Goal: Transaction & Acquisition: Purchase product/service

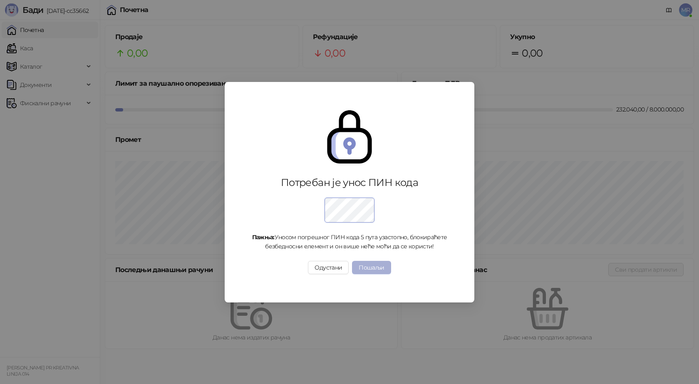
click at [370, 265] on button "Пошаљи" at bounding box center [371, 267] width 39 height 13
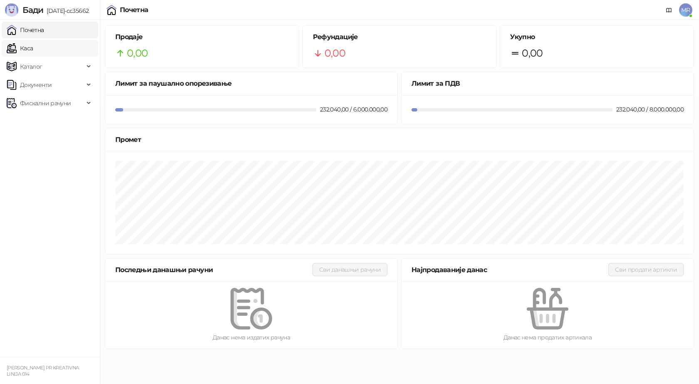
click at [33, 49] on link "Каса" at bounding box center [20, 48] width 26 height 17
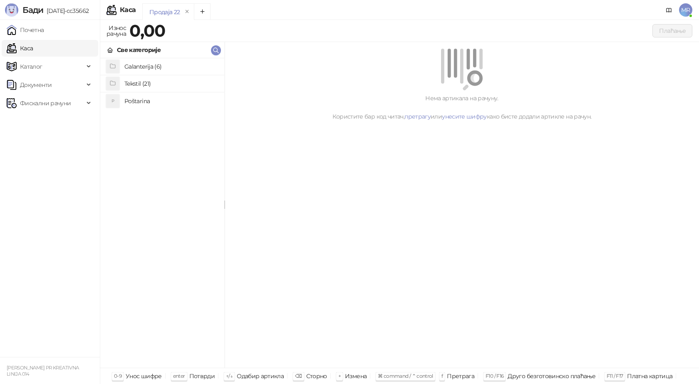
click at [32, 49] on link "Каса" at bounding box center [20, 48] width 26 height 17
click at [138, 101] on h4 "Poštarina" at bounding box center [170, 100] width 93 height 13
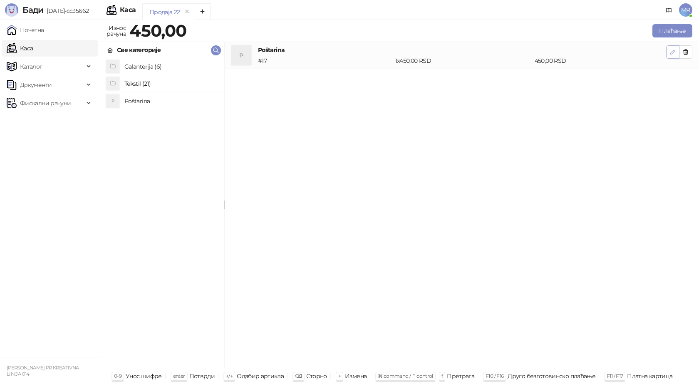
click at [674, 54] on icon "button" at bounding box center [672, 52] width 7 height 7
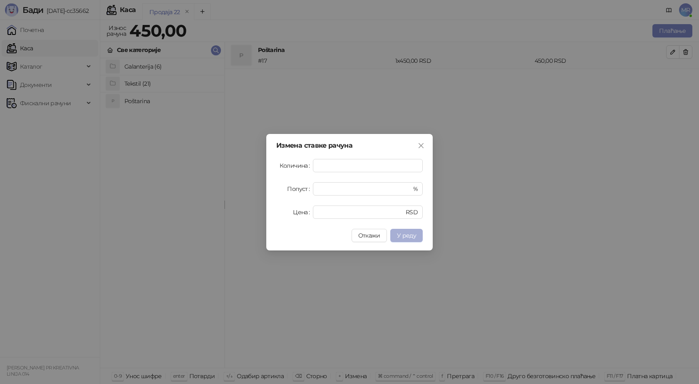
click at [407, 235] on span "У реду" at bounding box center [406, 235] width 19 height 7
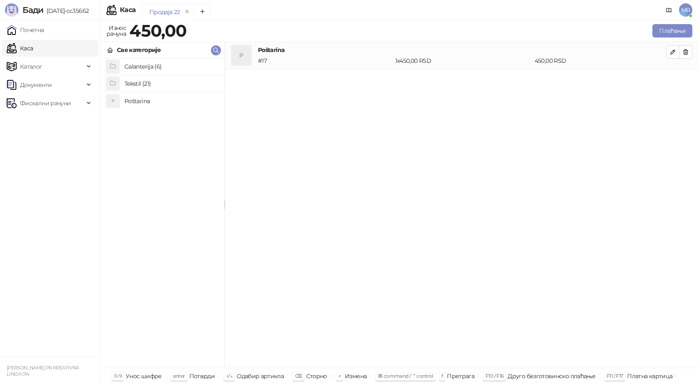
click at [146, 66] on h4 "Galanterija (6)" at bounding box center [170, 66] width 93 height 13
drag, startPoint x: 99, startPoint y: 165, endPoint x: 95, endPoint y: 150, distance: 15.8
click at [96, 165] on ul "Почетна [PERSON_NAME] Документи Фискални рачуни" at bounding box center [50, 188] width 100 height 337
click at [114, 50] on div "Galanterija" at bounding box center [127, 49] width 41 height 9
click at [131, 85] on h4 "Tekstil (21)" at bounding box center [170, 83] width 93 height 13
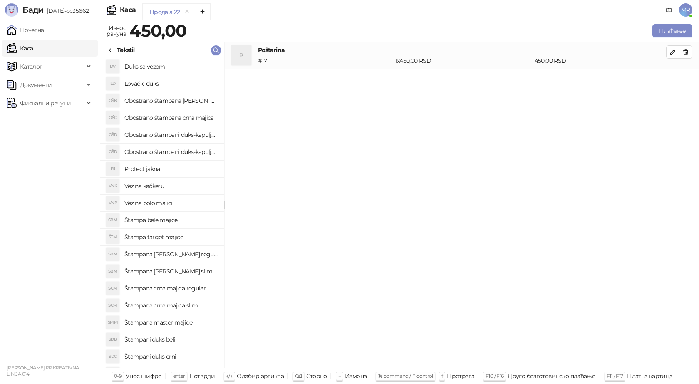
click at [156, 186] on h4 "Vez na kačketu" at bounding box center [170, 185] width 93 height 13
click at [671, 81] on icon "button" at bounding box center [673, 79] width 4 height 4
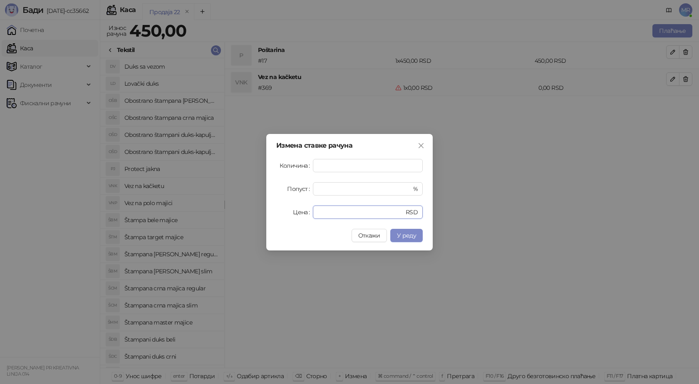
drag, startPoint x: 327, startPoint y: 211, endPoint x: 275, endPoint y: 214, distance: 51.7
click at [275, 214] on div "Измена ставке рачуна Количина * Попуст * % Цена * RSD Откажи У реду" at bounding box center [349, 192] width 166 height 116
type input "****"
click at [405, 236] on span "У реду" at bounding box center [406, 235] width 19 height 7
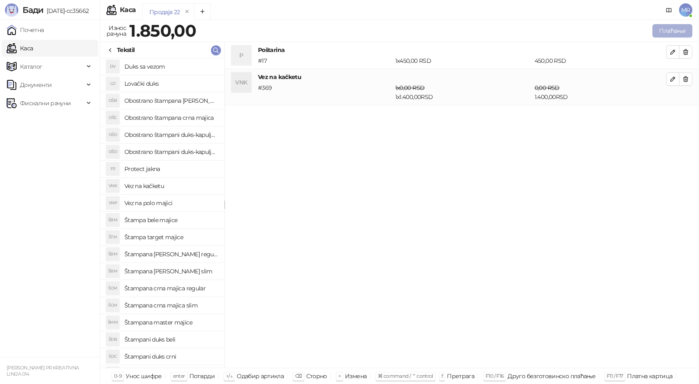
click at [676, 27] on button "Плаћање" at bounding box center [672, 30] width 40 height 13
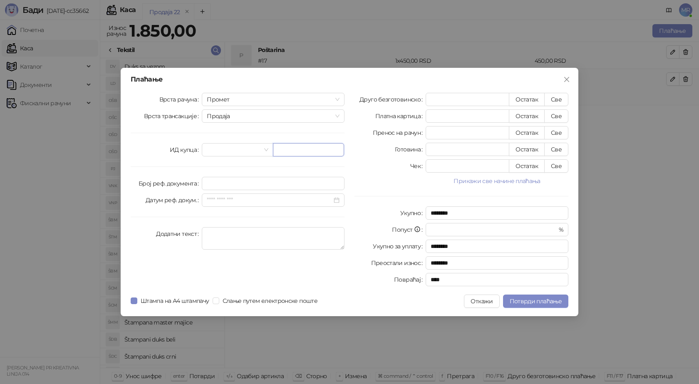
click at [298, 149] on input "text" at bounding box center [308, 149] width 71 height 13
click at [293, 152] on input "text" at bounding box center [308, 149] width 71 height 13
paste input "**********"
type input "**********"
click at [560, 97] on button "Све" at bounding box center [556, 99] width 24 height 13
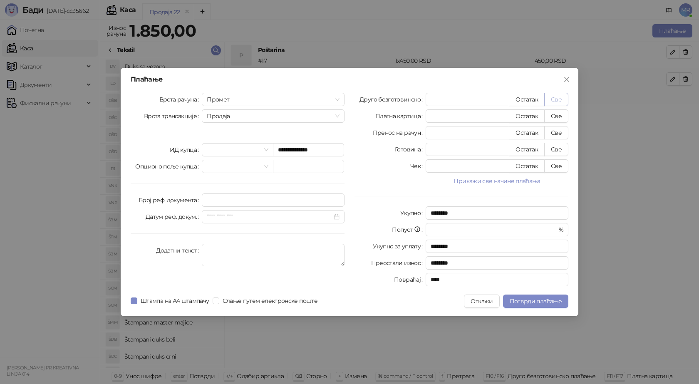
type input "****"
click at [523, 299] on span "Потврди плаћање" at bounding box center [536, 300] width 52 height 7
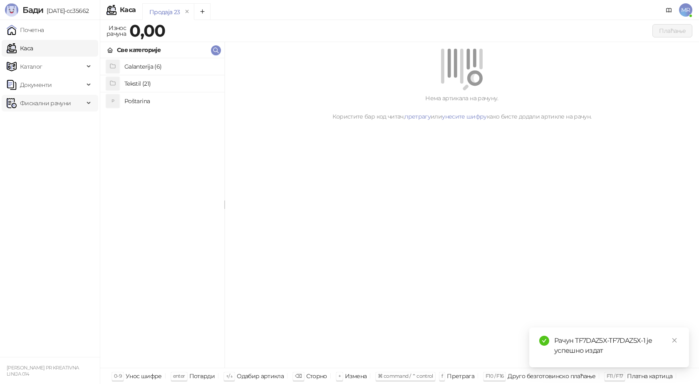
click at [55, 104] on span "Фискални рачуни" at bounding box center [45, 103] width 51 height 17
click at [53, 125] on link "Издати рачуни" at bounding box center [38, 121] width 56 height 17
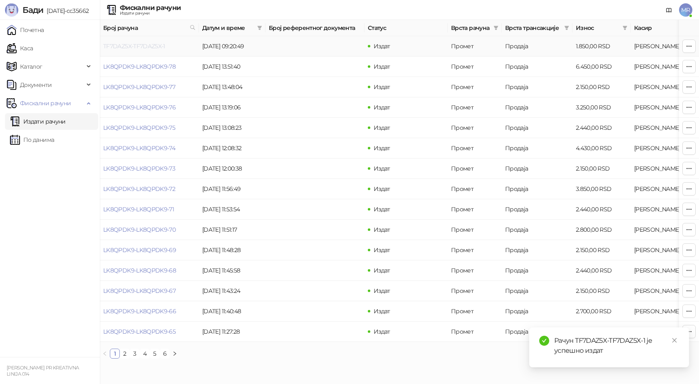
click at [158, 45] on link "TF7DAZ5X-TF7DAZ5X-1" at bounding box center [134, 45] width 62 height 7
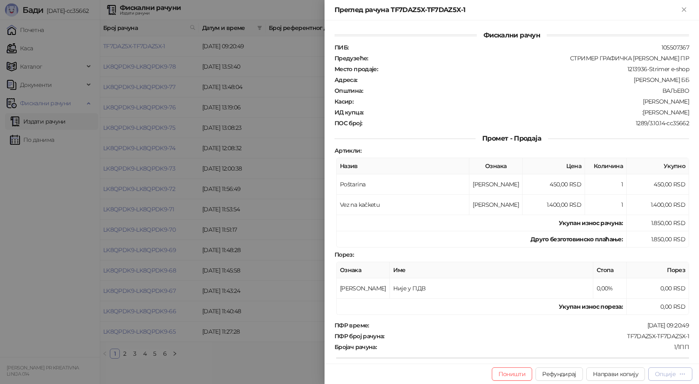
click at [668, 377] on div "Опције" at bounding box center [665, 373] width 21 height 7
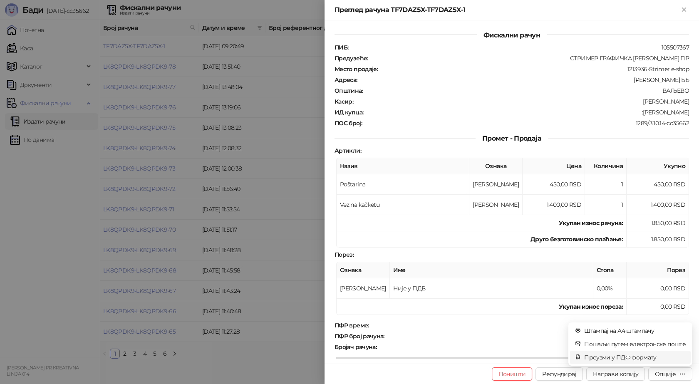
click at [647, 359] on span "Преузми у ПДФ формату" at bounding box center [635, 357] width 102 height 9
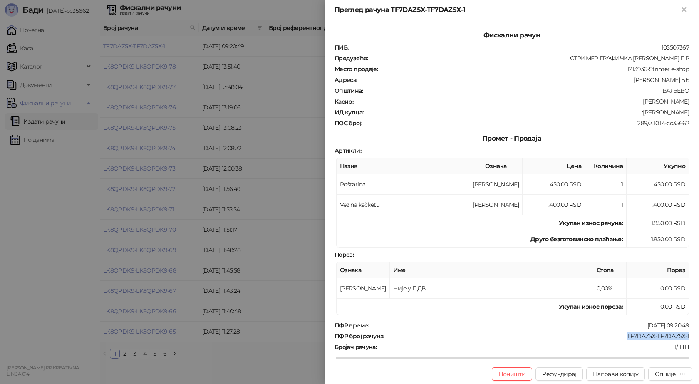
drag, startPoint x: 683, startPoint y: 337, endPoint x: 621, endPoint y: 335, distance: 62.0
click at [621, 335] on div "TF7DAZ5X-TF7DAZ5X-1" at bounding box center [537, 335] width 305 height 7
copy div "TF7DAZ5X-TF7DAZ5X-1"
drag, startPoint x: 642, startPoint y: 111, endPoint x: 686, endPoint y: 109, distance: 43.7
click at [686, 109] on div "Фискални рачун ПИБ : 105507367 Предузеће : СТРИМЕР ГРАФИЧКА РАДЊА [PERSON_NAME]…" at bounding box center [512, 191] width 374 height 343
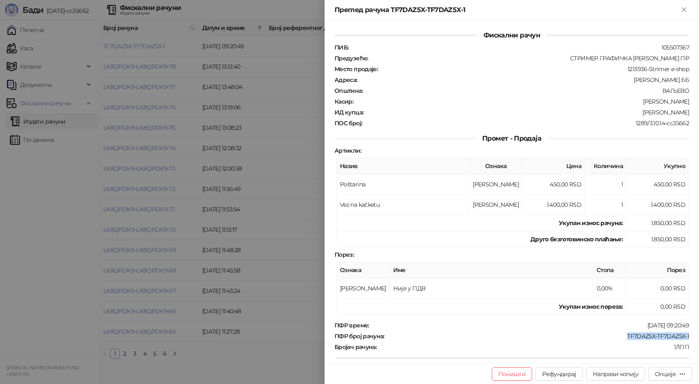
copy div "[PERSON_NAME]"
click at [686, 10] on icon "Close" at bounding box center [683, 9] width 7 height 7
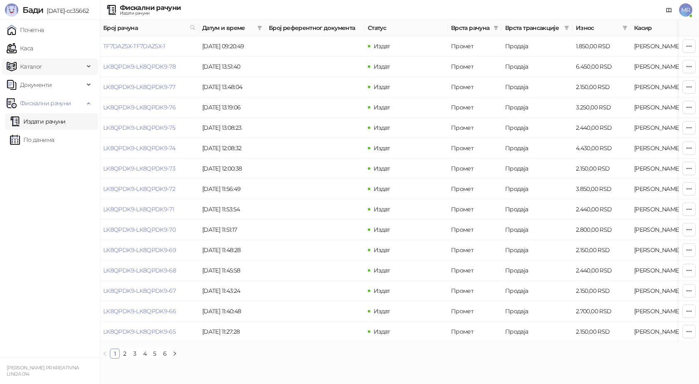
click at [33, 47] on link "Каса" at bounding box center [20, 48] width 26 height 17
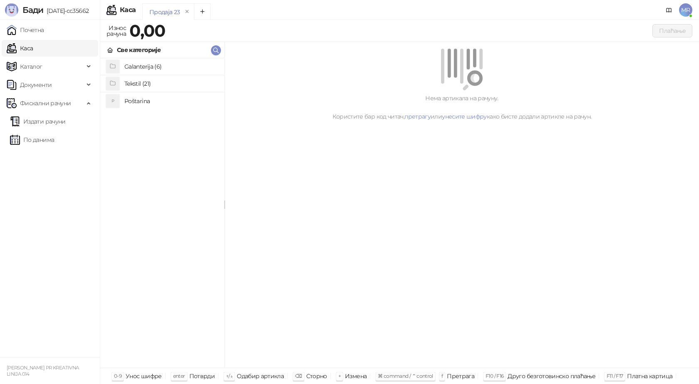
click at [135, 103] on h4 "Poštarina" at bounding box center [170, 100] width 93 height 13
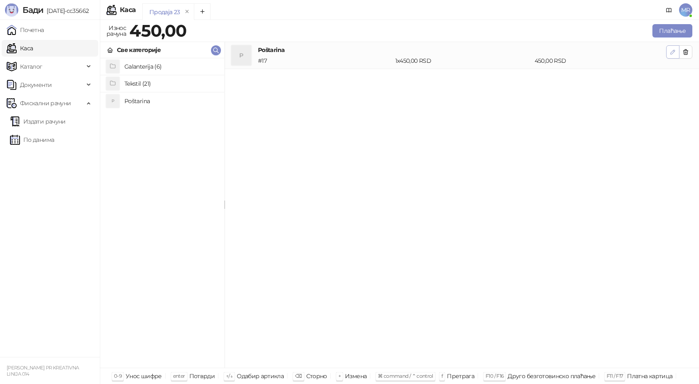
click at [676, 53] on icon "button" at bounding box center [672, 52] width 7 height 7
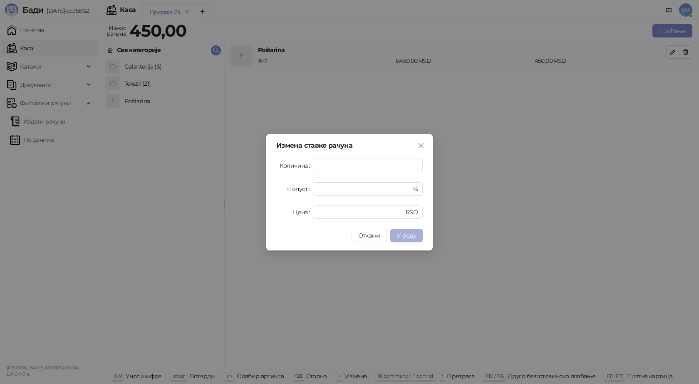
click at [411, 237] on span "У реду" at bounding box center [406, 235] width 19 height 7
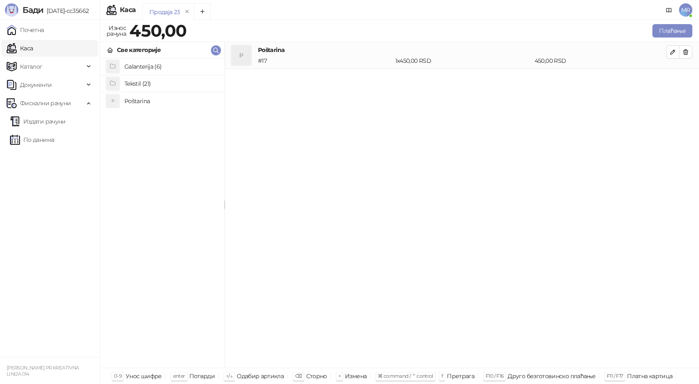
click at [148, 81] on h4 "Tekstil (21)" at bounding box center [170, 83] width 93 height 13
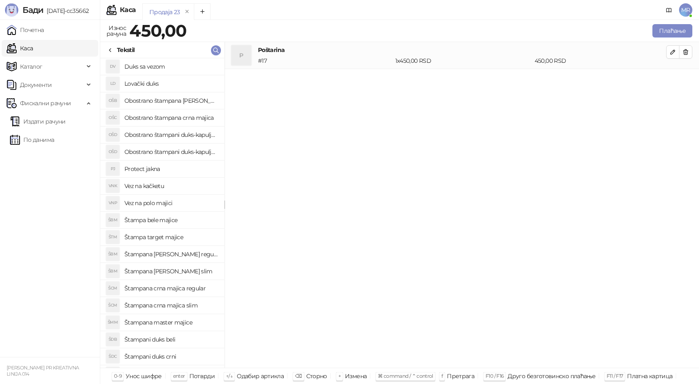
click at [168, 305] on h4 "Štampana crna majica slim" at bounding box center [170, 305] width 93 height 13
click at [671, 77] on icon "button" at bounding box center [672, 79] width 7 height 7
type input "*"
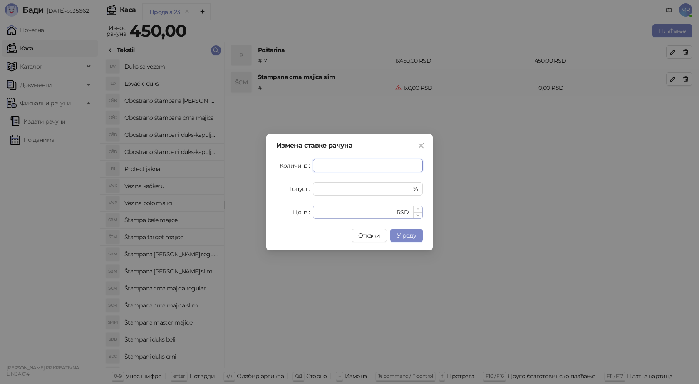
type input "*"
click at [332, 211] on input "*" at bounding box center [356, 212] width 77 height 12
drag, startPoint x: 324, startPoint y: 211, endPoint x: 283, endPoint y: 207, distance: 40.5
click at [285, 208] on div "Цена * RSD" at bounding box center [349, 212] width 146 height 13
type input "****"
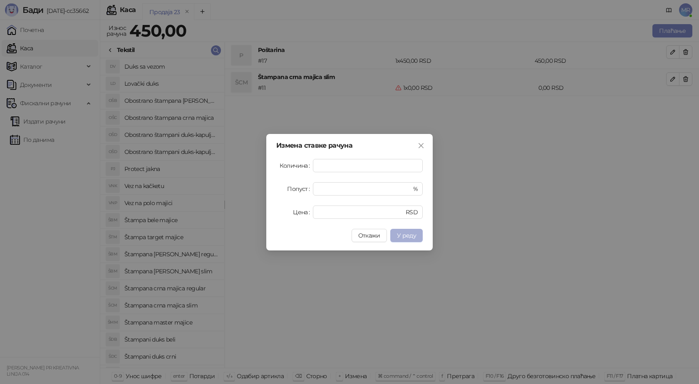
click at [409, 238] on span "У реду" at bounding box center [406, 235] width 19 height 7
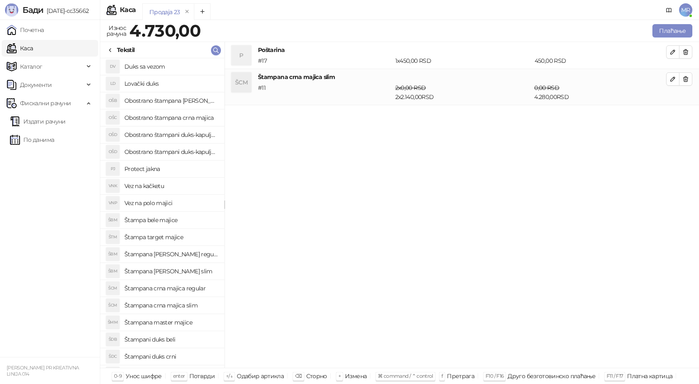
click at [206, 118] on h4 "Obostrano štampana crna majica" at bounding box center [170, 117] width 93 height 13
click at [673, 114] on icon "button" at bounding box center [672, 115] width 7 height 7
type input "*"
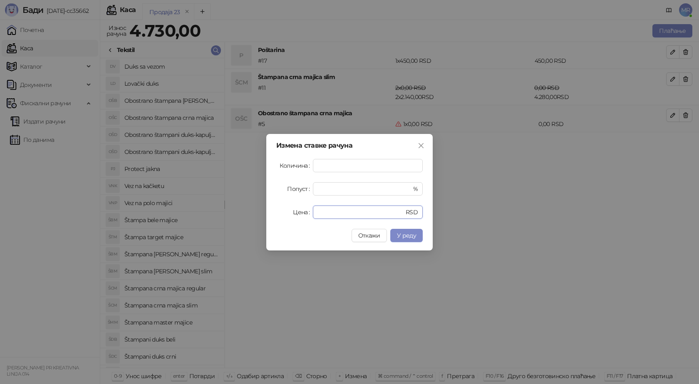
drag, startPoint x: 325, startPoint y: 212, endPoint x: 275, endPoint y: 213, distance: 50.8
click at [275, 213] on div "Измена ставке рачуна Количина * Попуст * % Цена * RSD Откажи У реду" at bounding box center [349, 192] width 166 height 116
type input "****"
click at [406, 231] on button "У реду" at bounding box center [406, 235] width 32 height 13
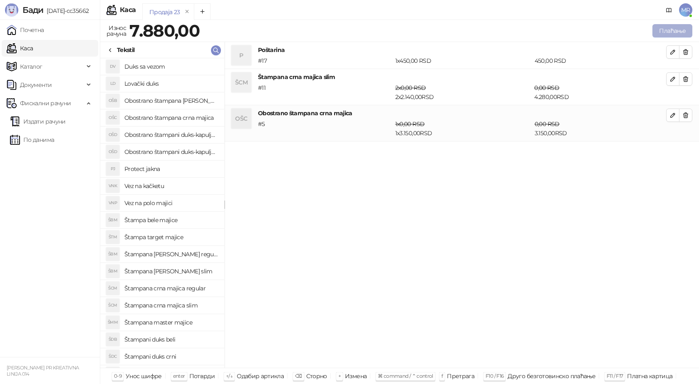
click at [674, 33] on button "Плаћање" at bounding box center [672, 30] width 40 height 13
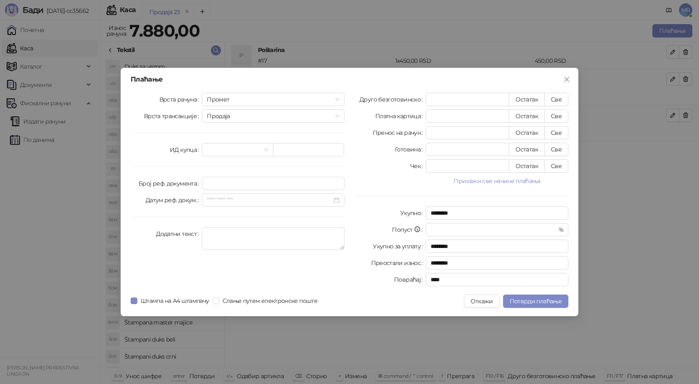
click at [290, 139] on div "Врста рачуна Промет Врста трансакције Продаја ИД купца Број реф. документа Дату…" at bounding box center [238, 191] width 224 height 197
click at [308, 144] on input "text" at bounding box center [308, 149] width 71 height 13
paste input "**********"
type input "**********"
click at [560, 97] on button "Све" at bounding box center [556, 99] width 24 height 13
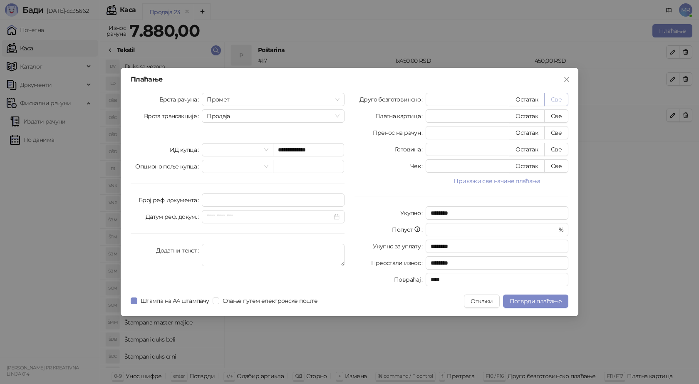
type input "****"
click at [522, 300] on span "Потврди плаћање" at bounding box center [536, 300] width 52 height 7
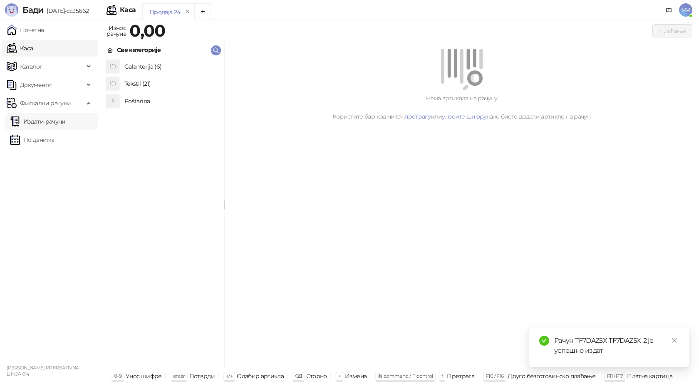
click at [58, 125] on link "Издати рачуни" at bounding box center [38, 121] width 56 height 17
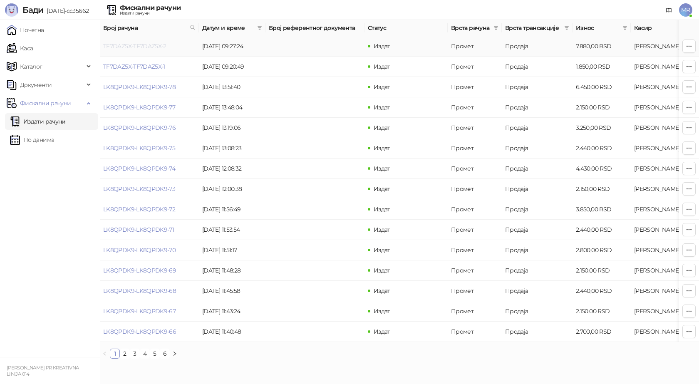
click at [130, 46] on link "TF7DAZ5X-TF7DAZ5X-2" at bounding box center [134, 45] width 63 height 7
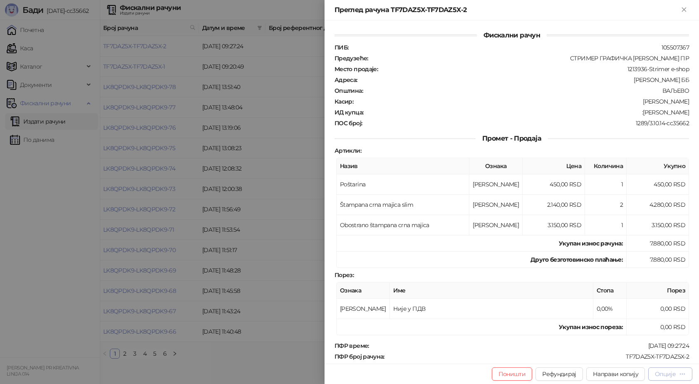
click at [669, 376] on div "Опције" at bounding box center [665, 373] width 21 height 7
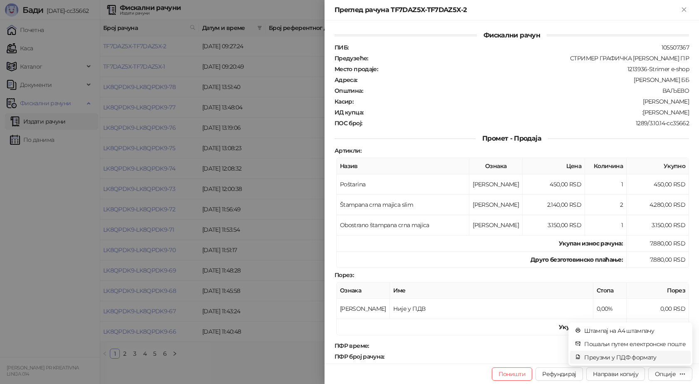
click at [639, 356] on span "Преузми у ПДФ формату" at bounding box center [635, 357] width 102 height 9
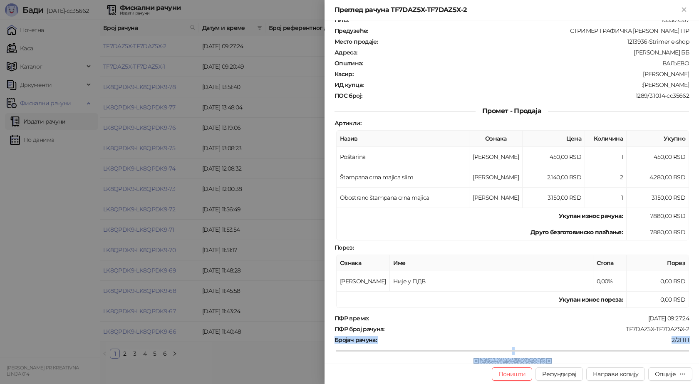
scroll to position [50, 0]
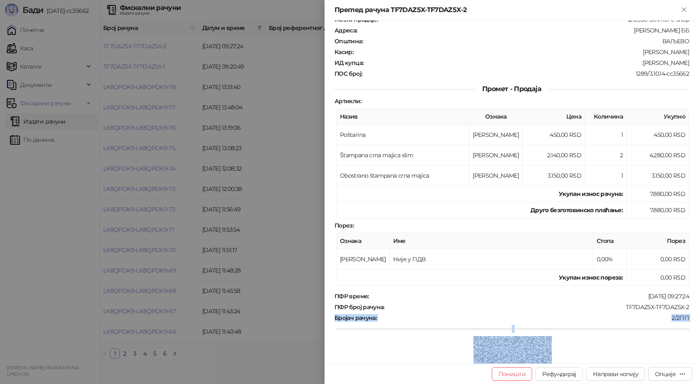
drag, startPoint x: 683, startPoint y: 356, endPoint x: 625, endPoint y: 336, distance: 61.0
click at [624, 337] on div "ПФР време : [DATE] 09:27:24 ПФР број рачуна : TF7DAZ5X-TF7DAZ5X-2 Бројач рачуна…" at bounding box center [512, 354] width 358 height 124
click at [684, 310] on div "Фискални рачун ПИБ : 105507367 Предузеће : СТРИМЕР ГРАФИЧКА РАДЊА [PERSON_NAME]…" at bounding box center [512, 191] width 374 height 343
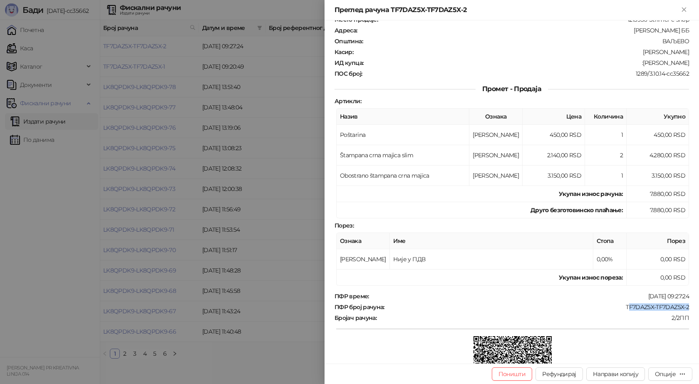
drag, startPoint x: 678, startPoint y: 305, endPoint x: 622, endPoint y: 303, distance: 56.2
click at [622, 303] on div "Фискални рачун ПИБ : 105507367 Предузеће : СТРИМЕР ГРАФИЧКА РАДЊА [PERSON_NAME]…" at bounding box center [512, 191] width 374 height 343
click at [599, 308] on div "TF7DAZ5X-TF7DAZ5X-2" at bounding box center [537, 306] width 305 height 7
drag, startPoint x: 685, startPoint y: 306, endPoint x: 613, endPoint y: 302, distance: 71.7
click at [613, 302] on div "Фискални рачун ПИБ : 105507367 Предузеће : СТРИМЕР ГРАФИЧКА РАДЊА [PERSON_NAME]…" at bounding box center [512, 191] width 374 height 343
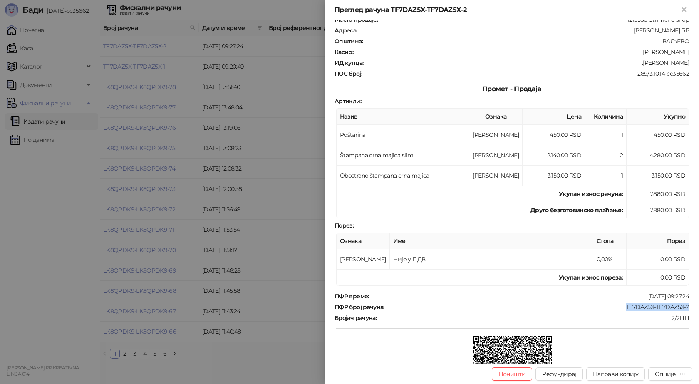
copy div "TF7DAZ5X-TF7DAZ5X-2"
drag, startPoint x: 649, startPoint y: 59, endPoint x: 690, endPoint y: 64, distance: 41.0
click at [690, 64] on div "Фискални рачун ПИБ : 105507367 Предузеће : СТРИМЕР ГРАФИЧКА РАДЊА [PERSON_NAME]…" at bounding box center [512, 191] width 374 height 343
copy div "[PERSON_NAME]"
